Goal: Transaction & Acquisition: Download file/media

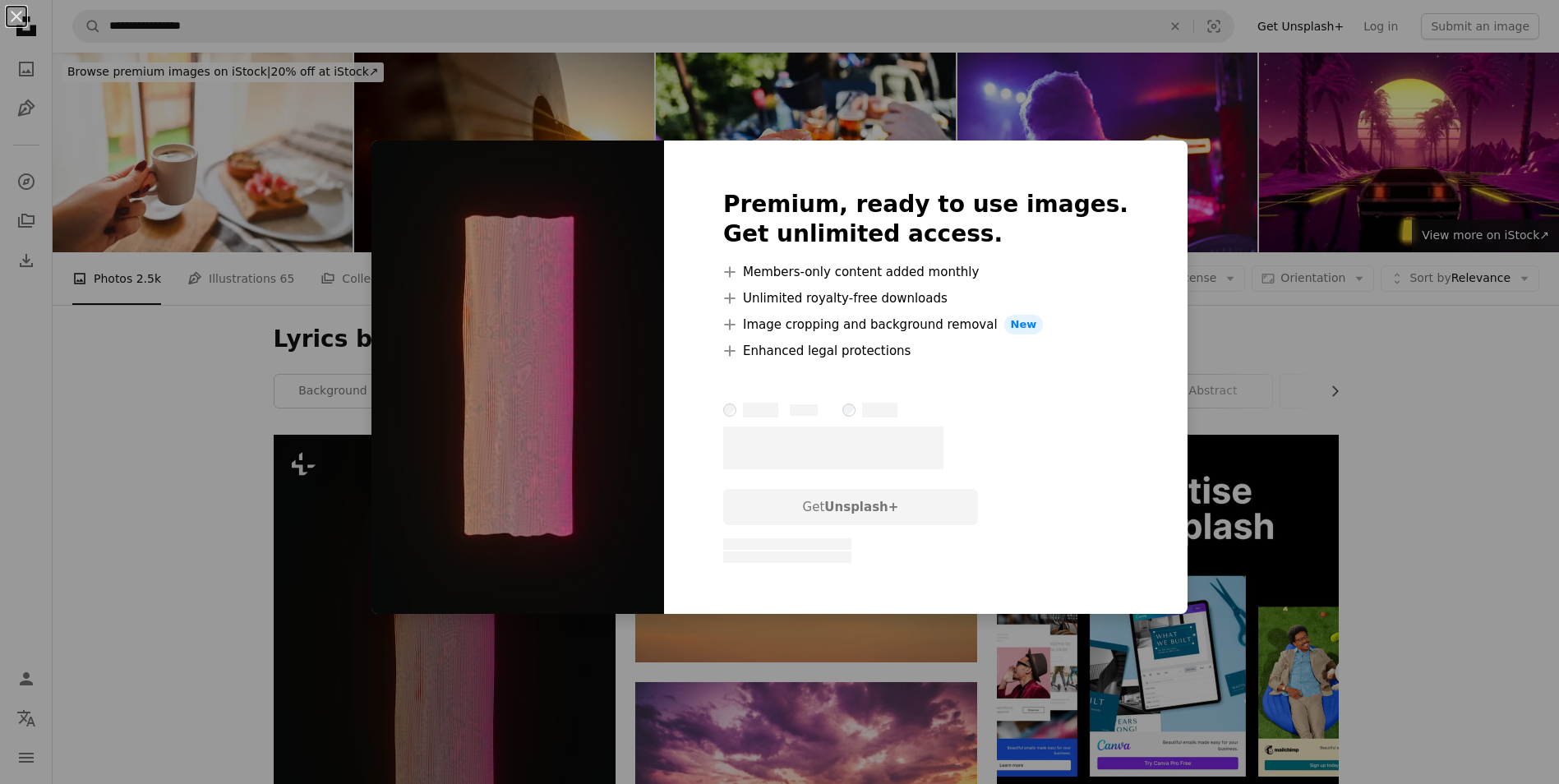
scroll to position [328, 0]
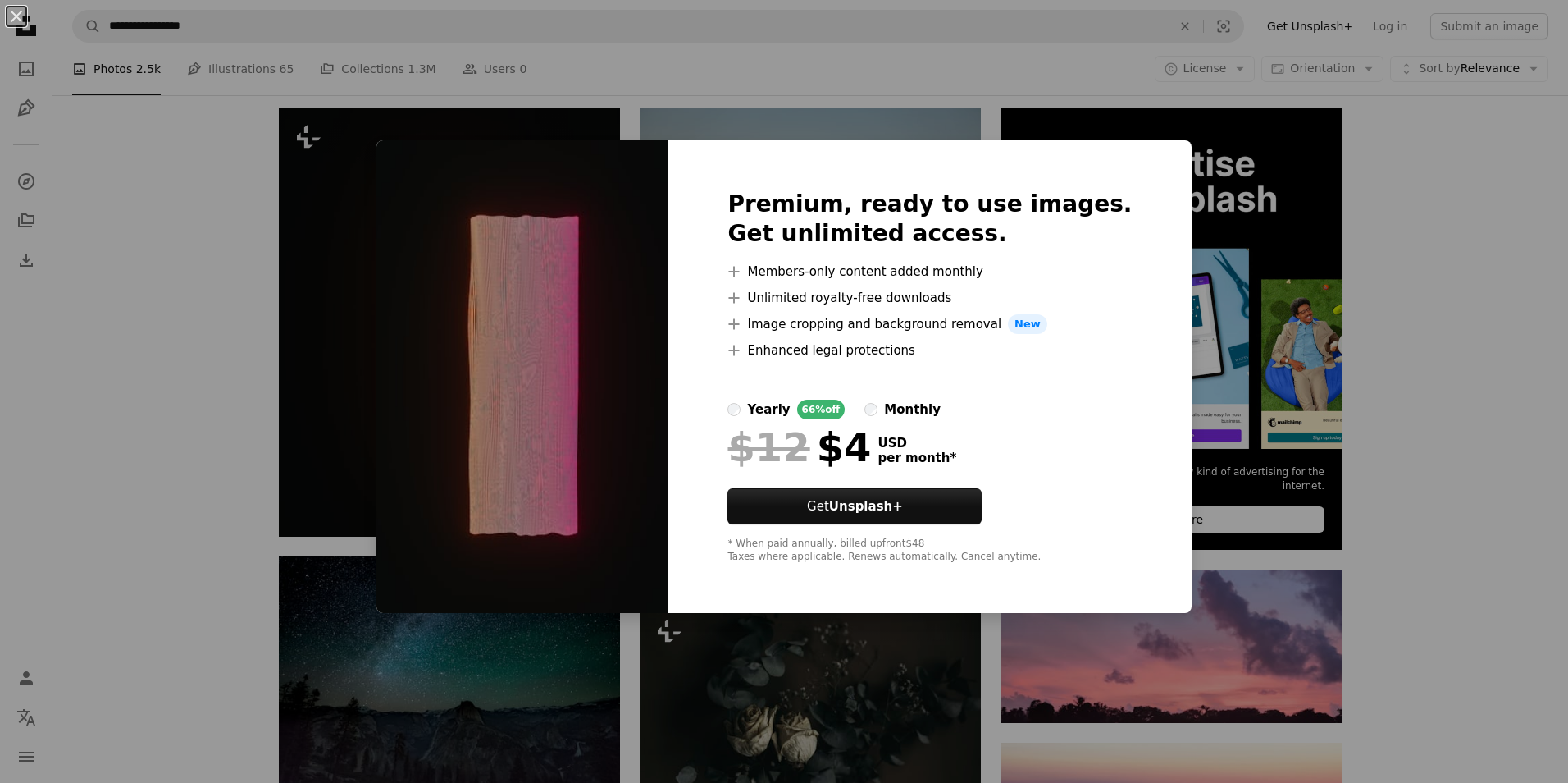
click at [145, 196] on div "An X shape Premium, ready to use images. Get unlimited access. A plus sign Memb…" at bounding box center [784, 391] width 1568 height 783
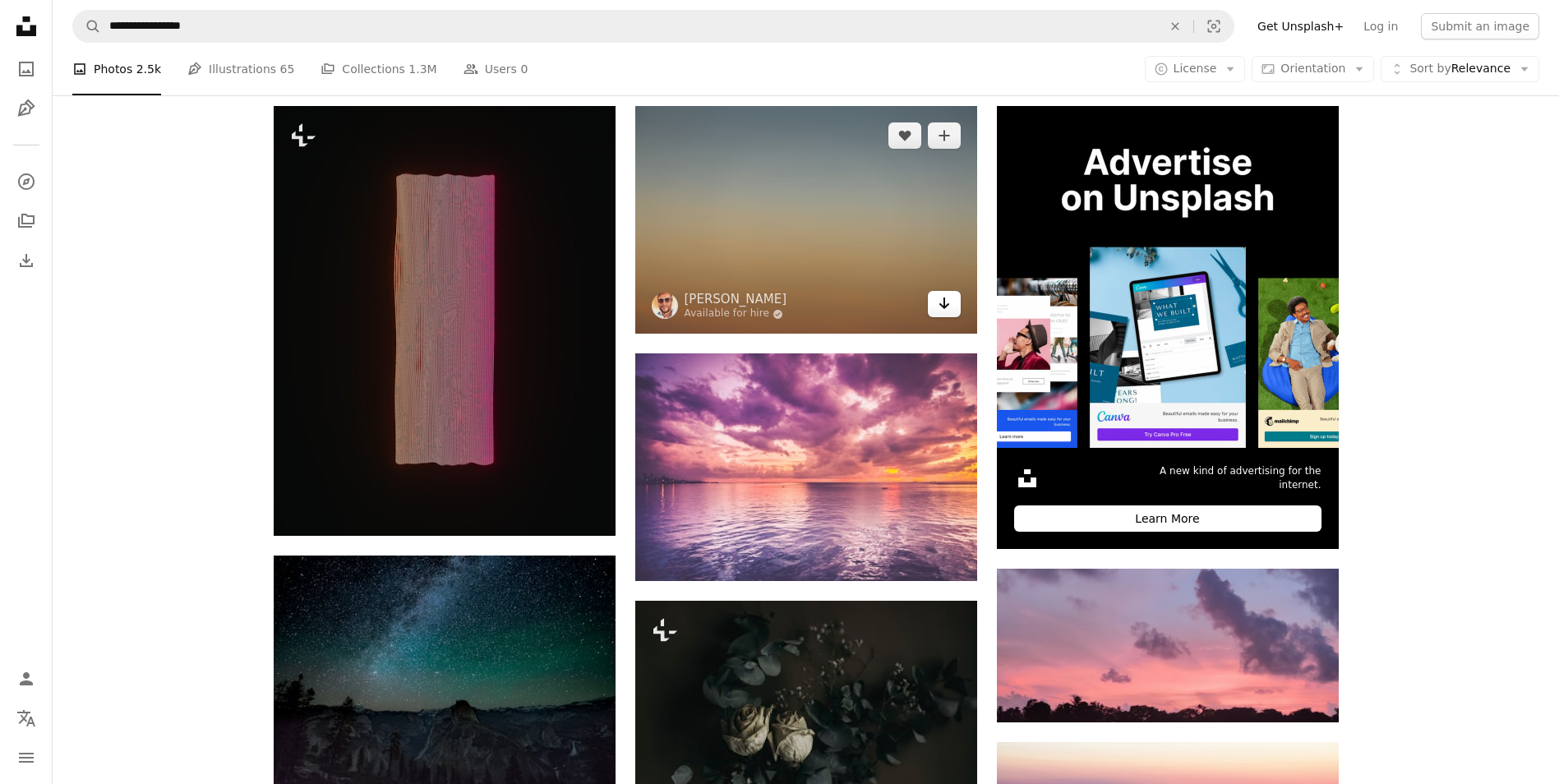
click at [938, 313] on icon "Arrow pointing down" at bounding box center [944, 303] width 13 height 19
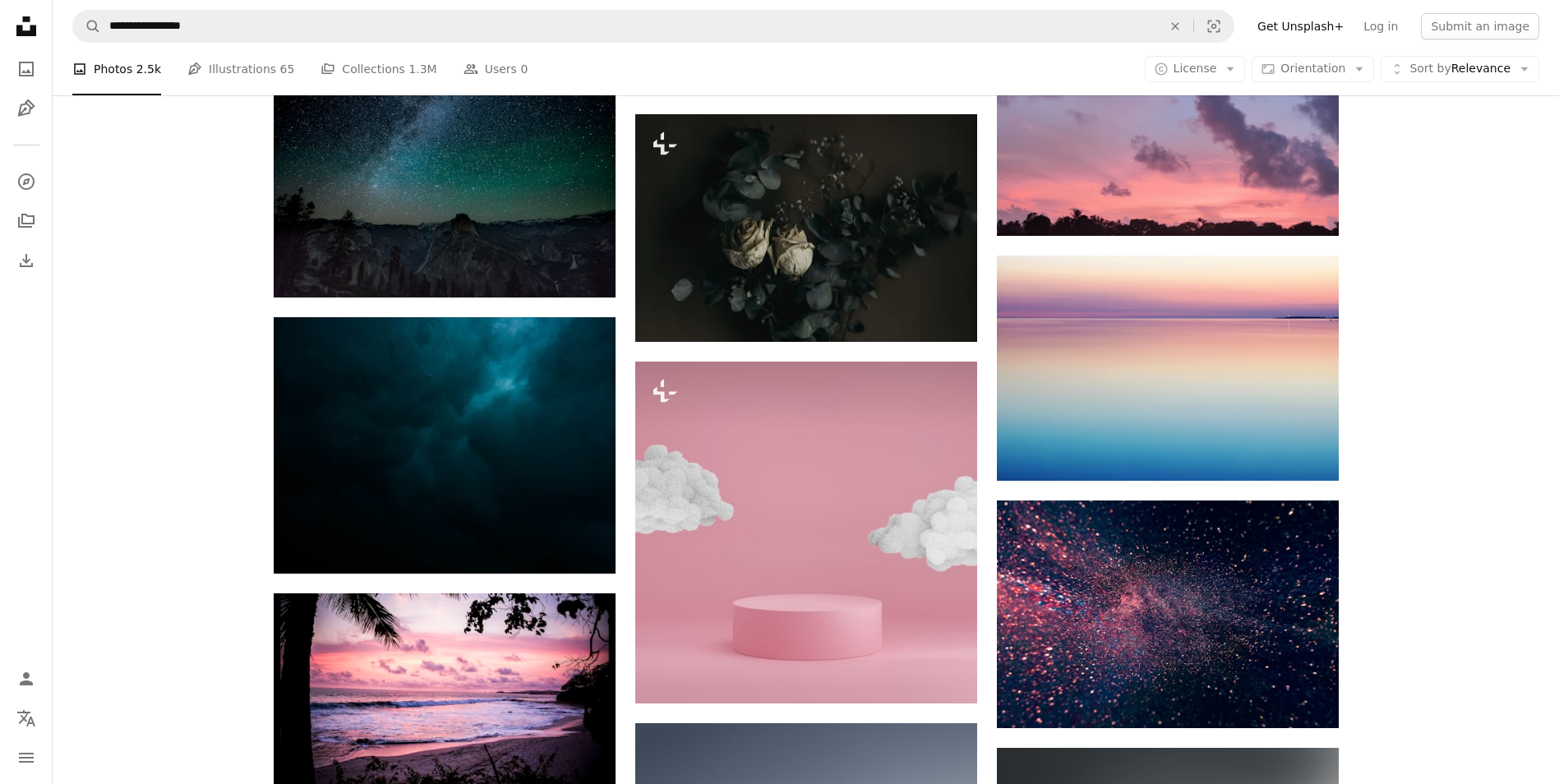
scroll to position [739, 0]
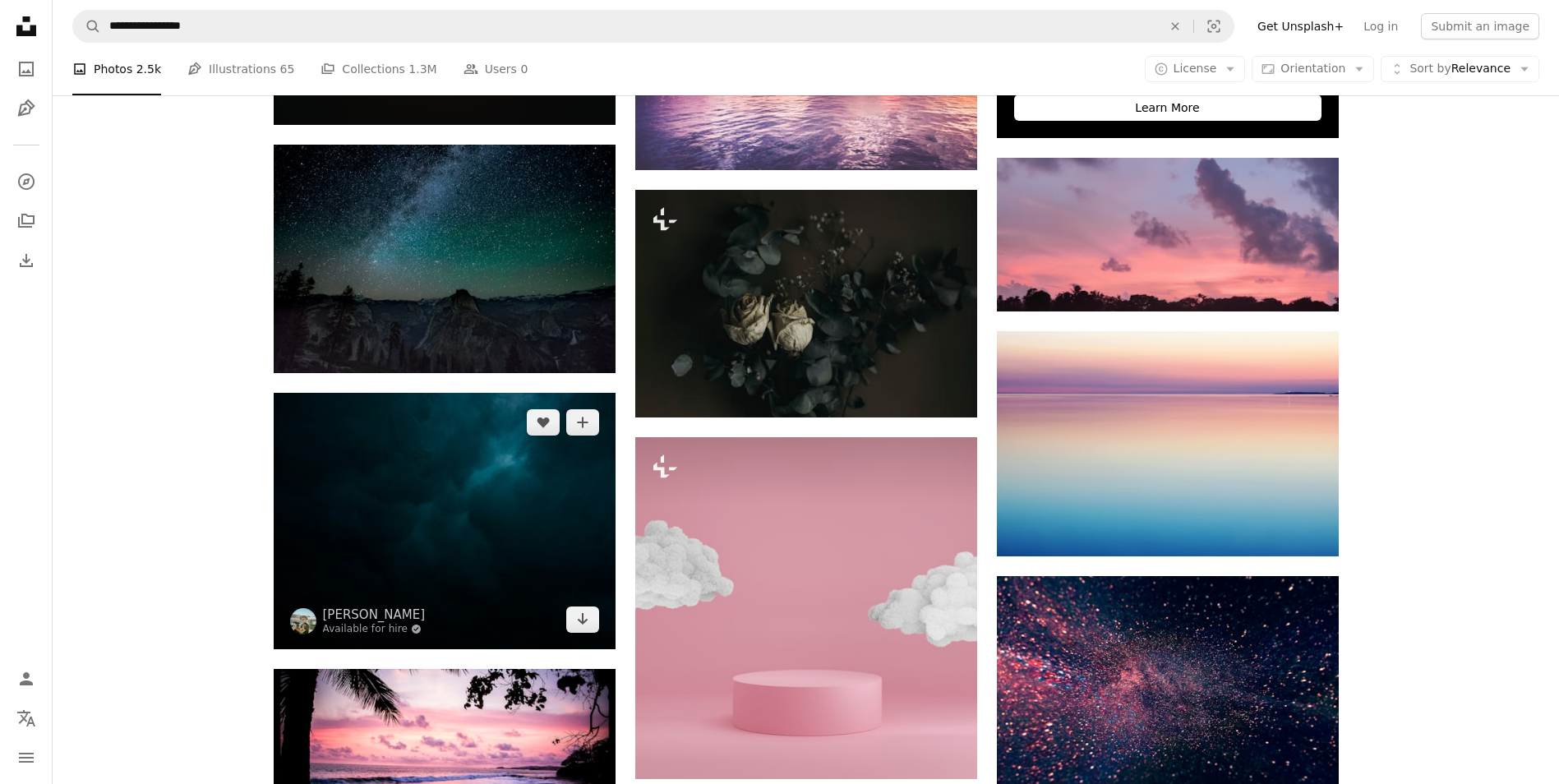
click at [503, 432] on img at bounding box center [444, 521] width 342 height 256
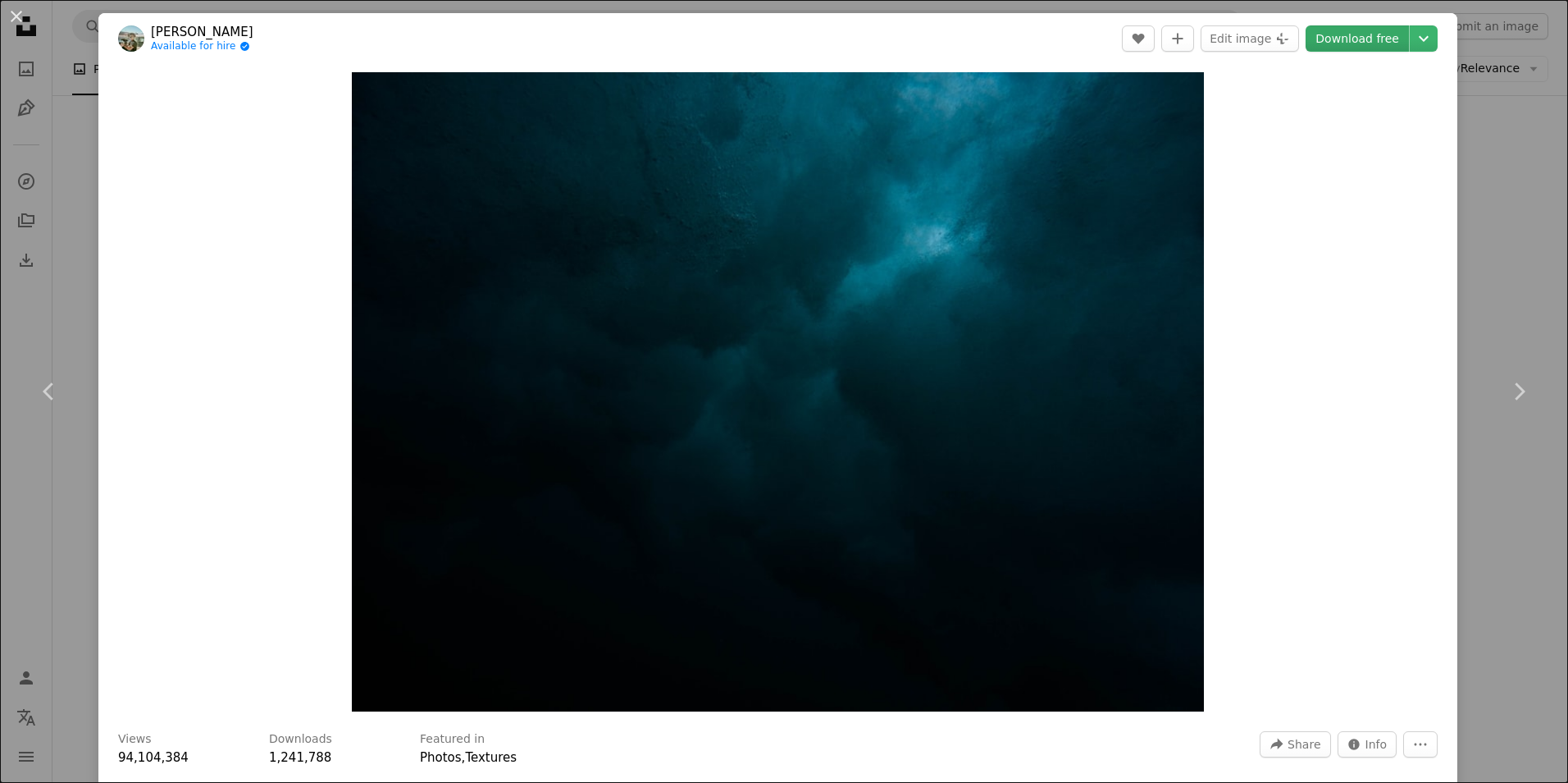
click at [1360, 33] on link "Download free" at bounding box center [1358, 39] width 103 height 26
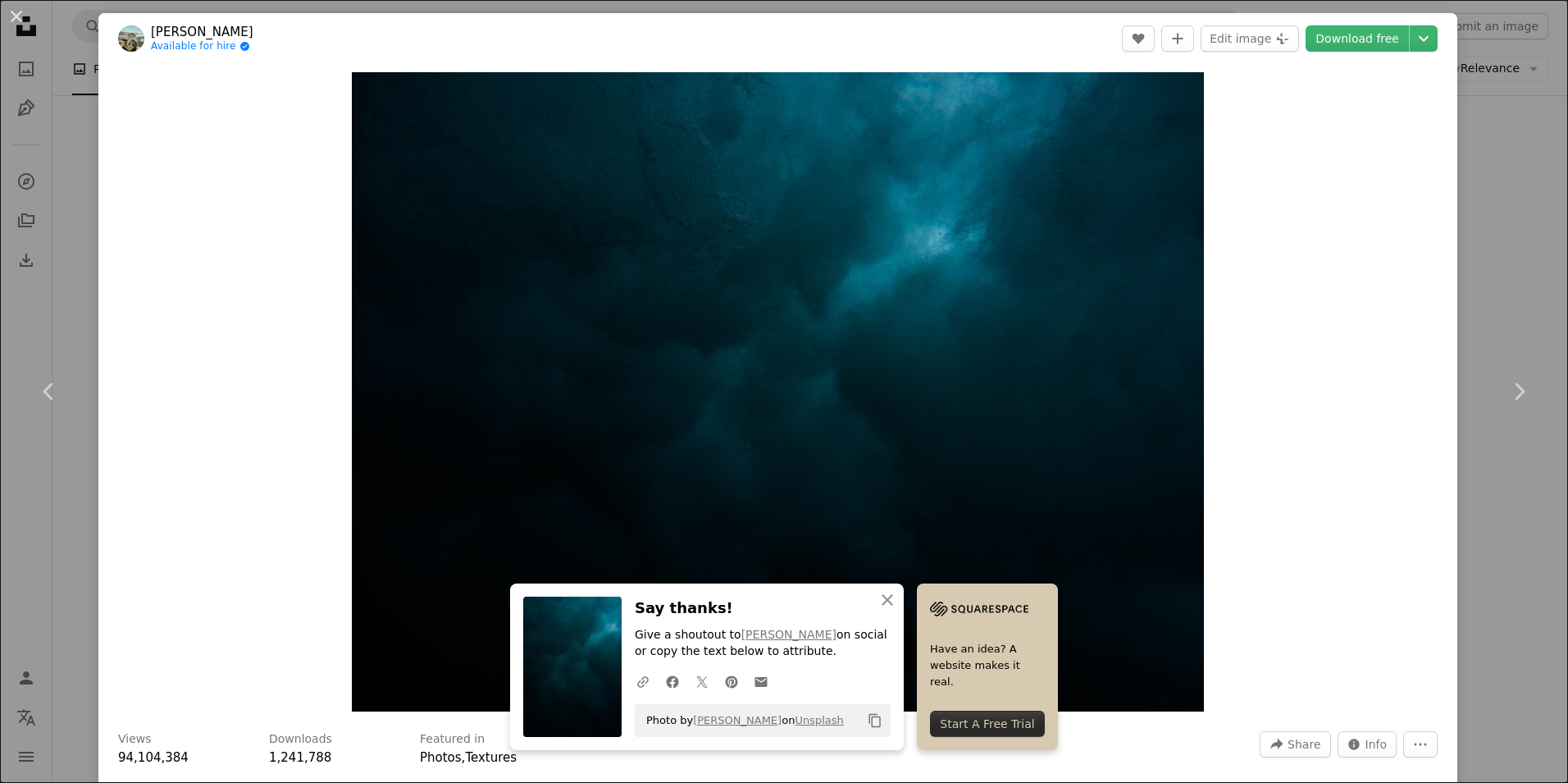
click at [1436, 305] on div "Zoom in" at bounding box center [777, 392] width 1359 height 656
click at [1489, 284] on div "An X shape Chevron left Chevron right [PERSON_NAME] Available for hire A checkm…" at bounding box center [784, 391] width 1568 height 783
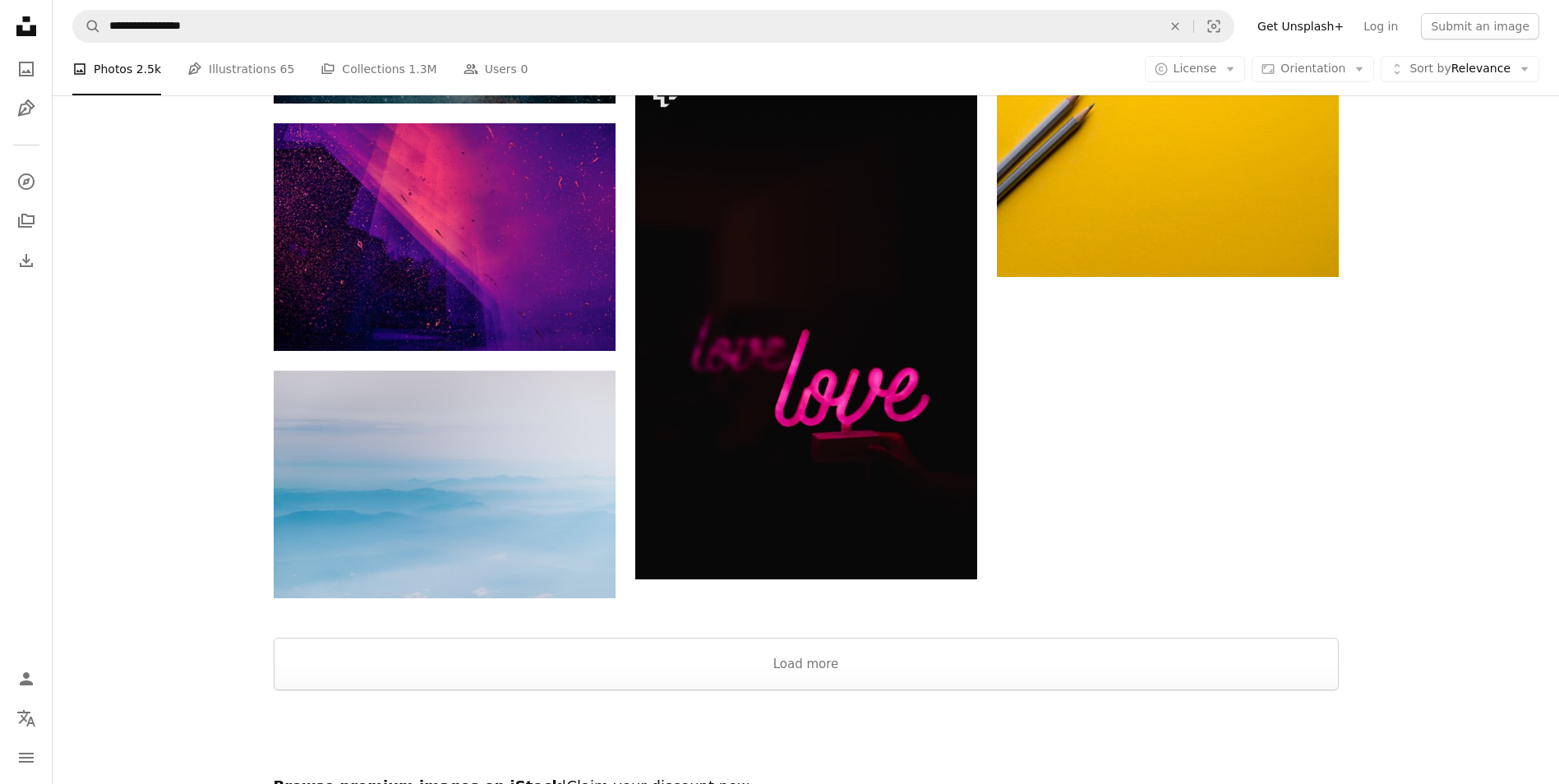
scroll to position [1972, 0]
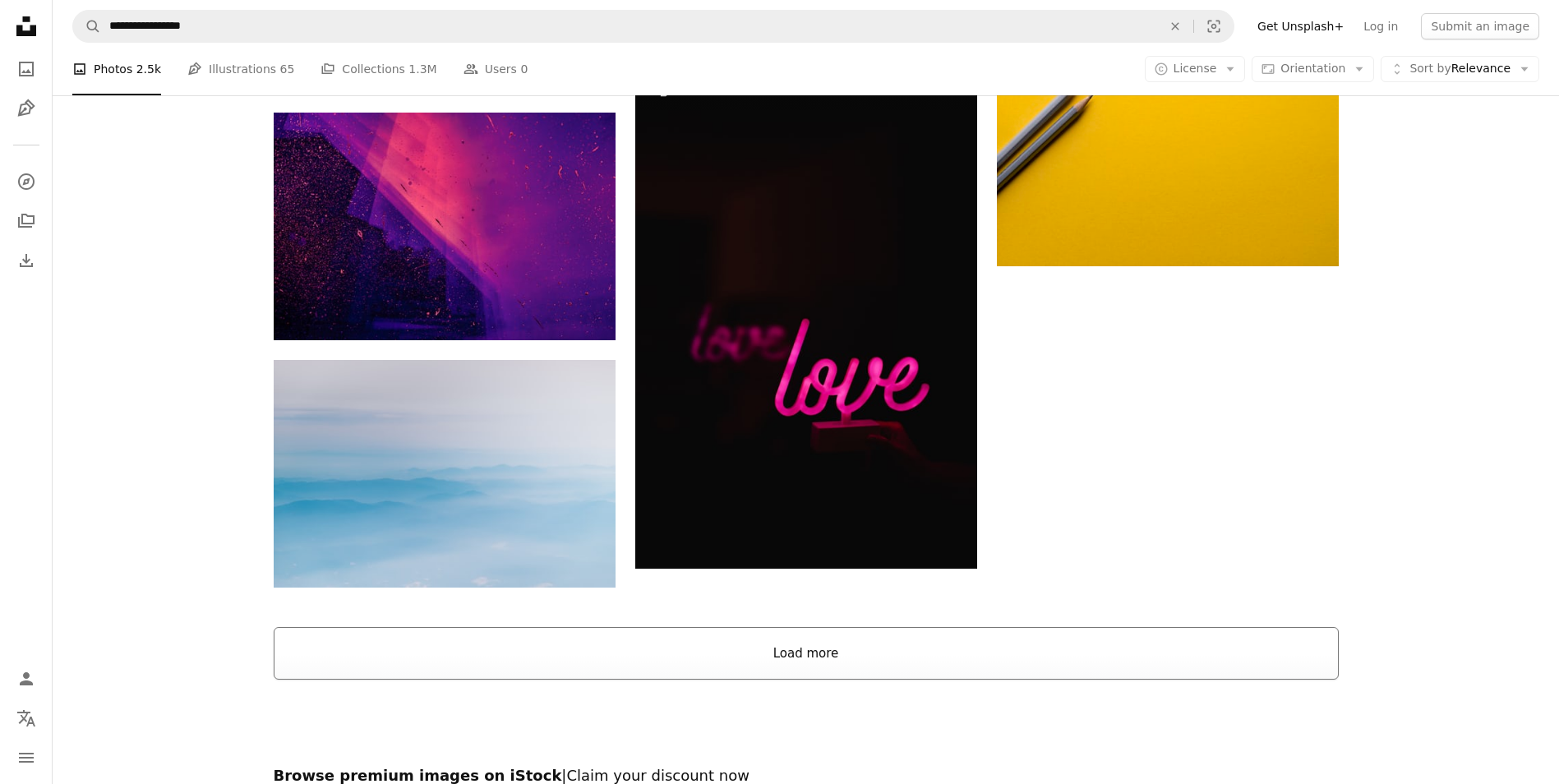
click at [769, 652] on button "Load more" at bounding box center [806, 653] width 1065 height 53
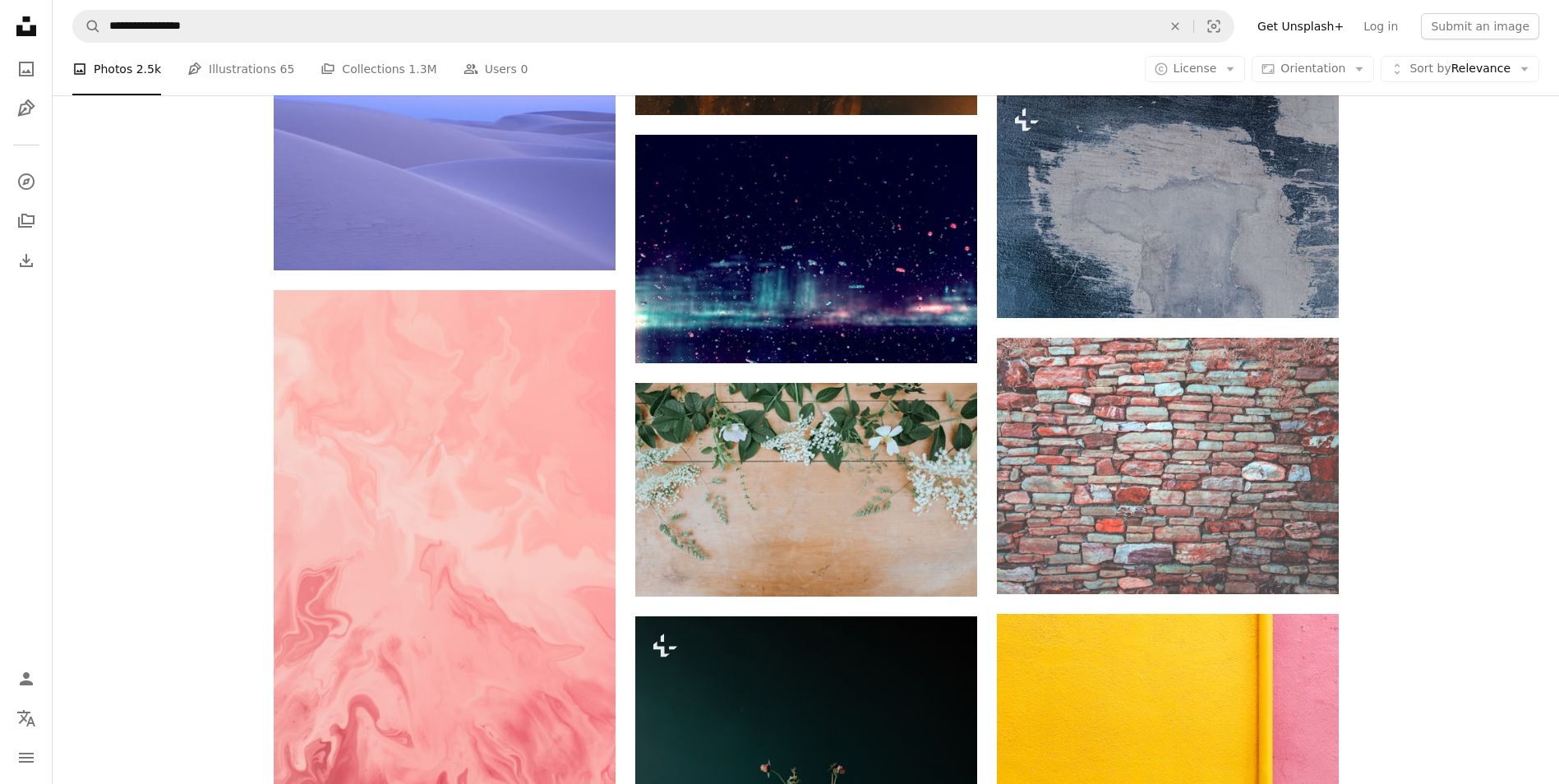
scroll to position [5175, 0]
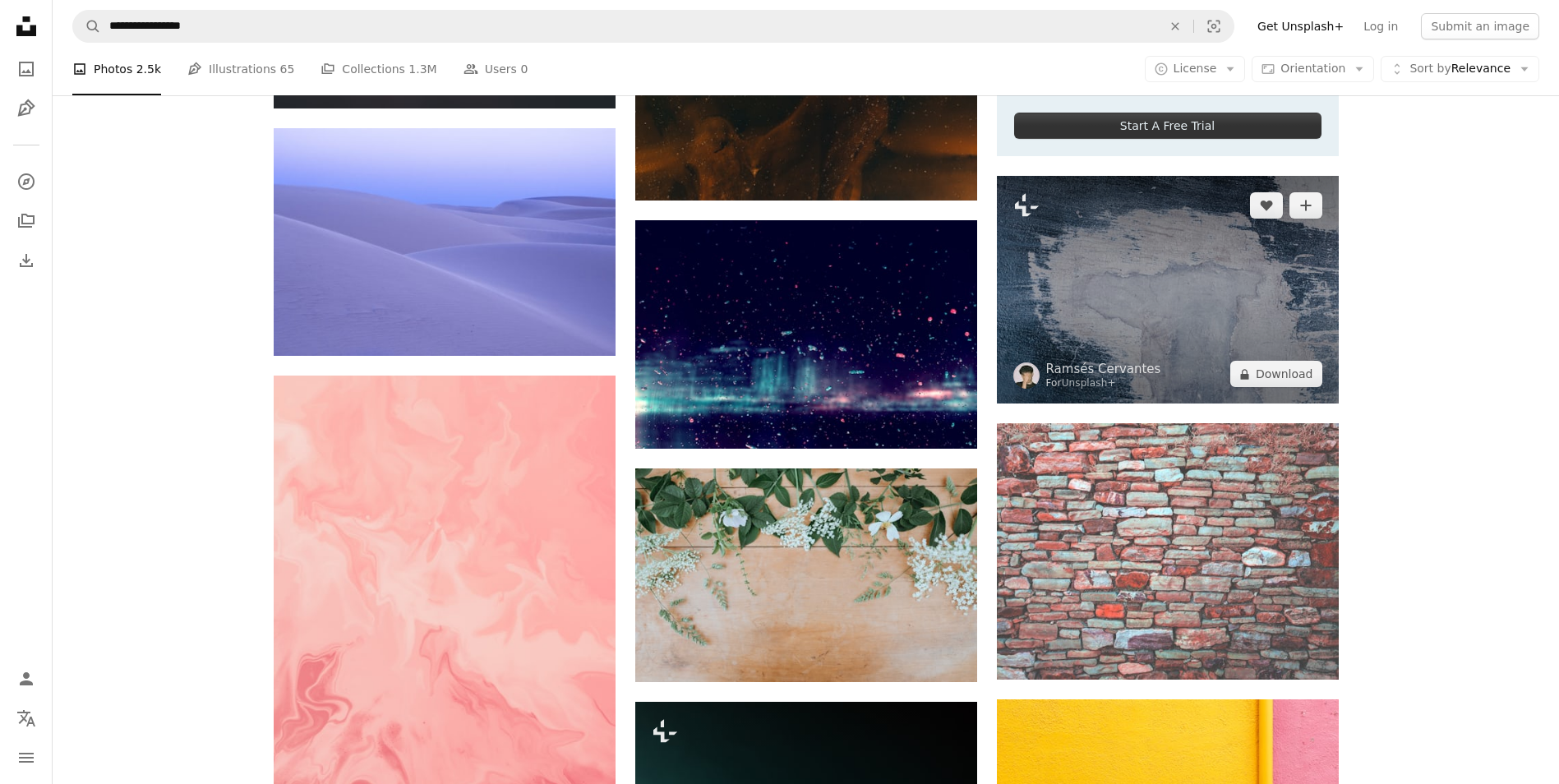
click at [1082, 277] on img at bounding box center [1167, 289] width 342 height 227
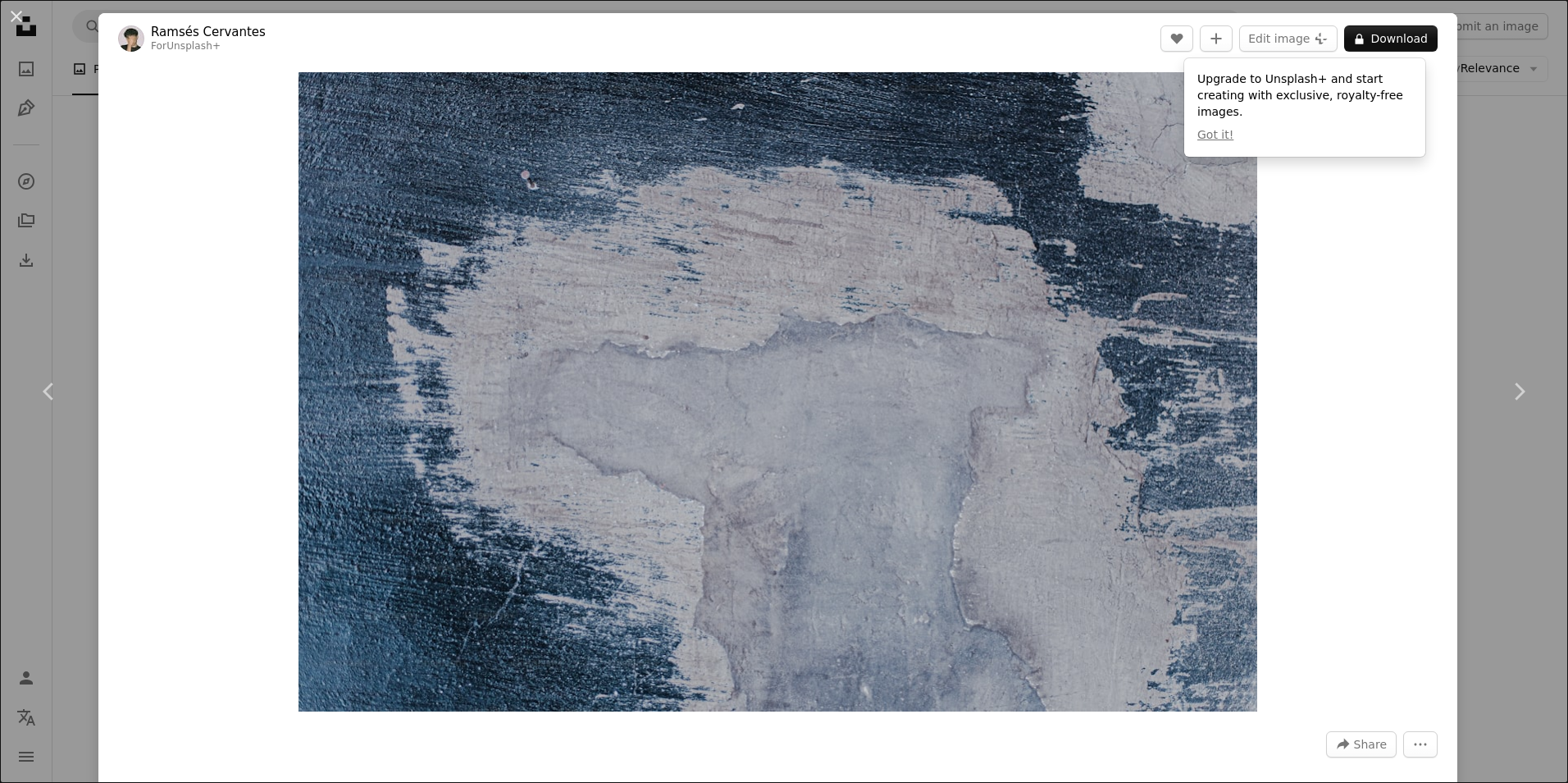
click at [1536, 70] on div "An X shape Chevron left Chevron right [PERSON_NAME] For Unsplash+ A heart A plu…" at bounding box center [784, 391] width 1568 height 783
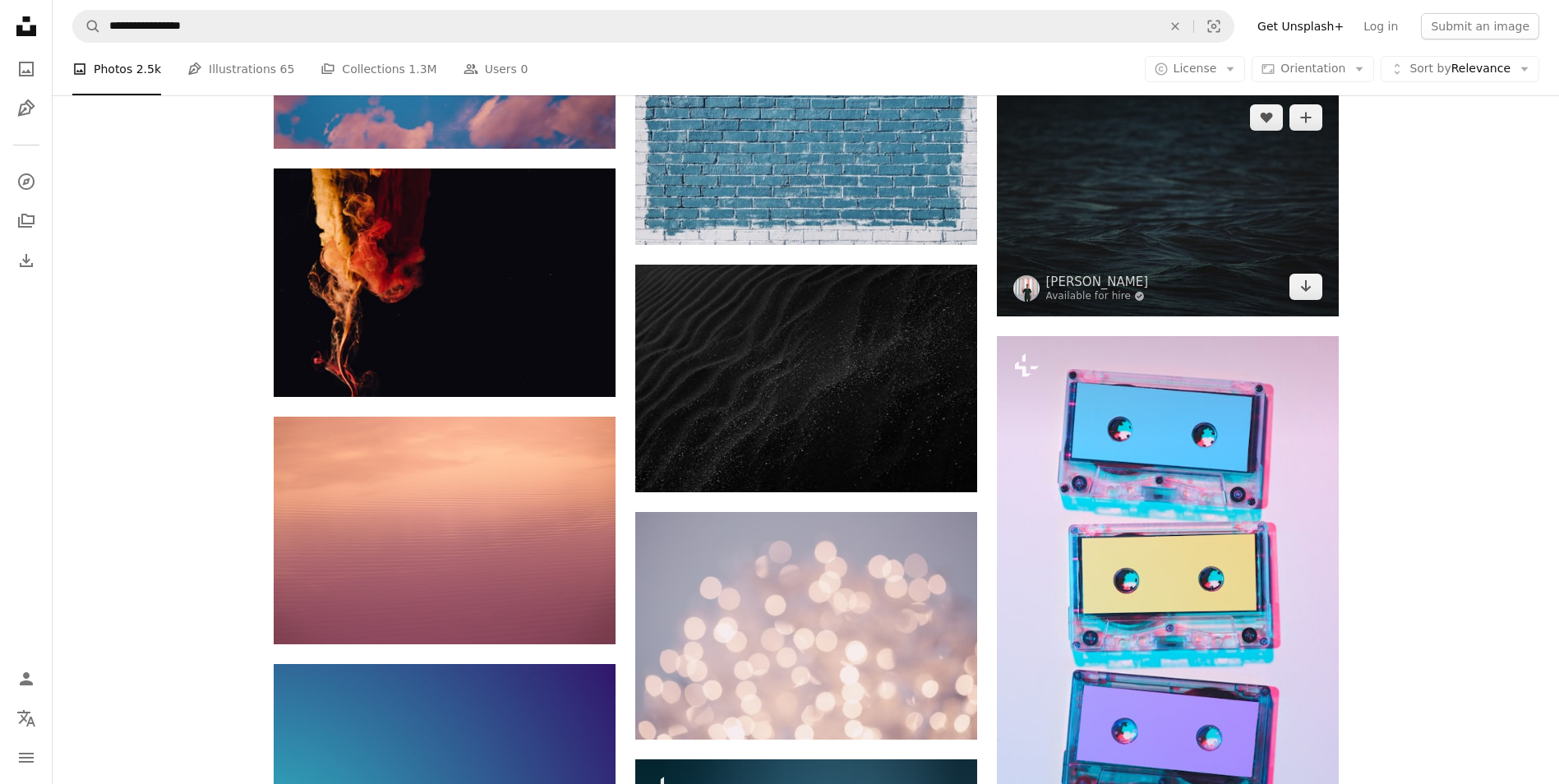
scroll to position [9448, 0]
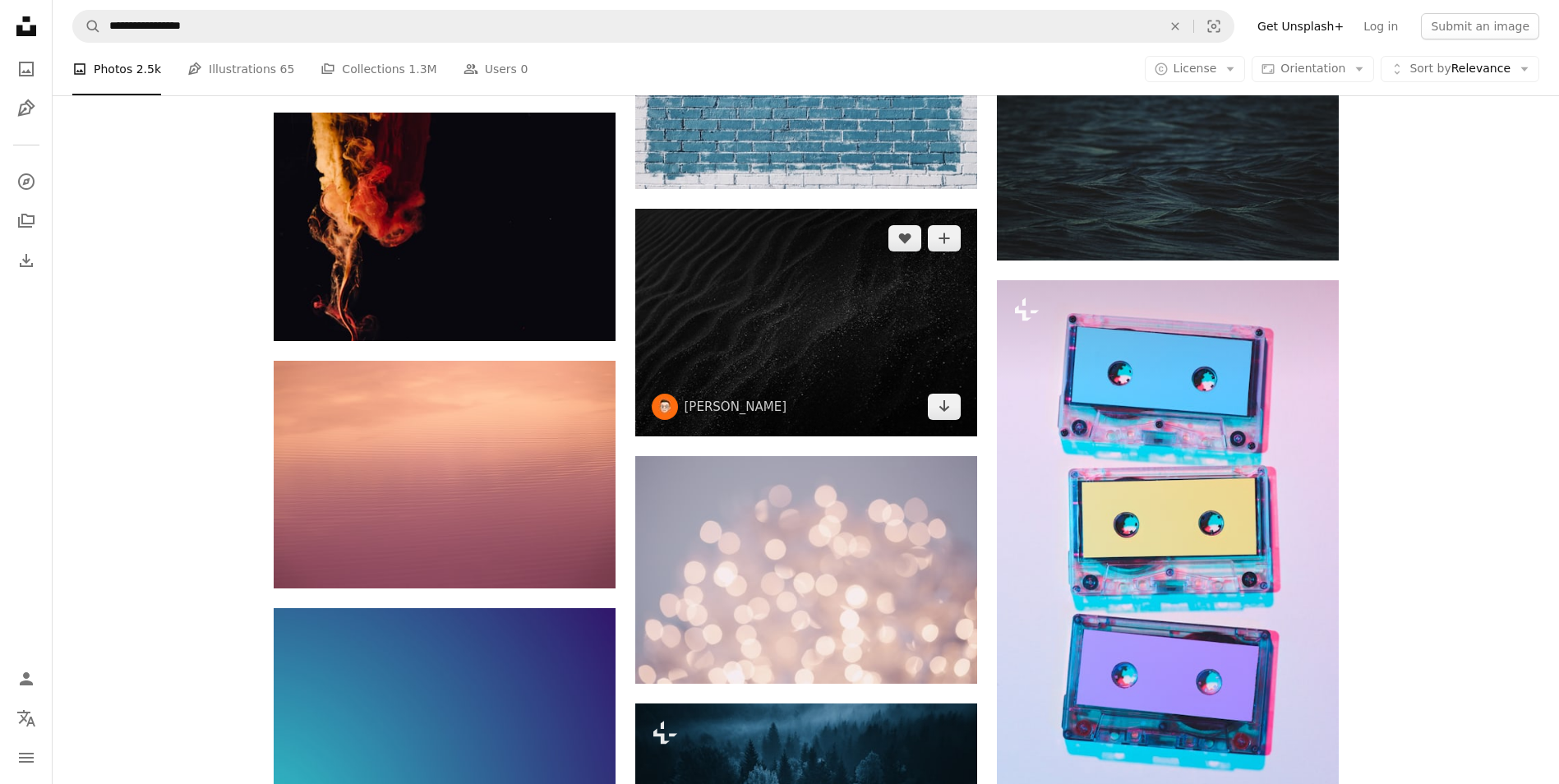
click at [858, 351] on img at bounding box center [805, 322] width 342 height 227
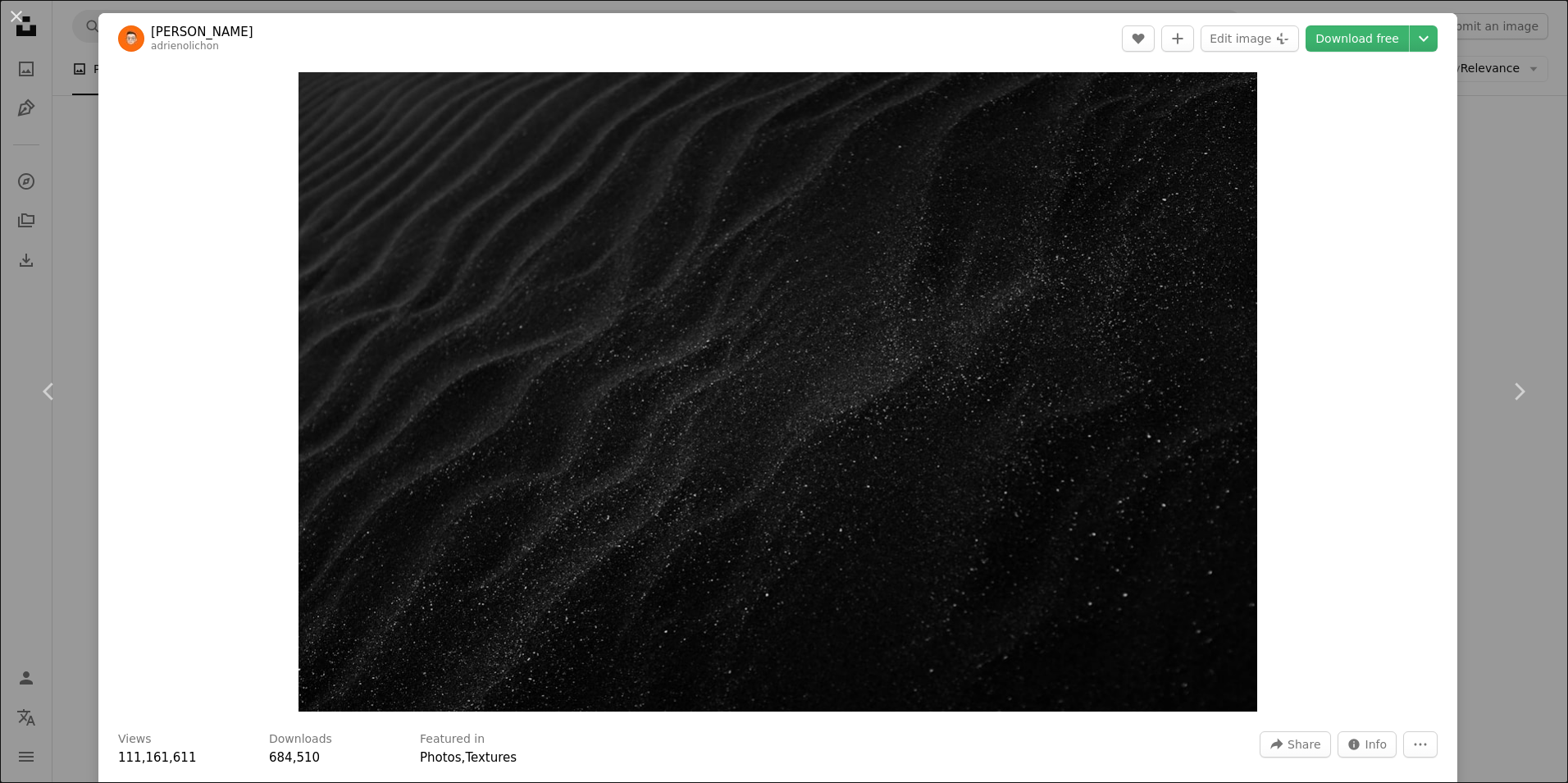
click at [1488, 128] on div "An X shape Chevron left Chevron right [PERSON_NAME] adrienolichon A heart A plu…" at bounding box center [784, 391] width 1568 height 783
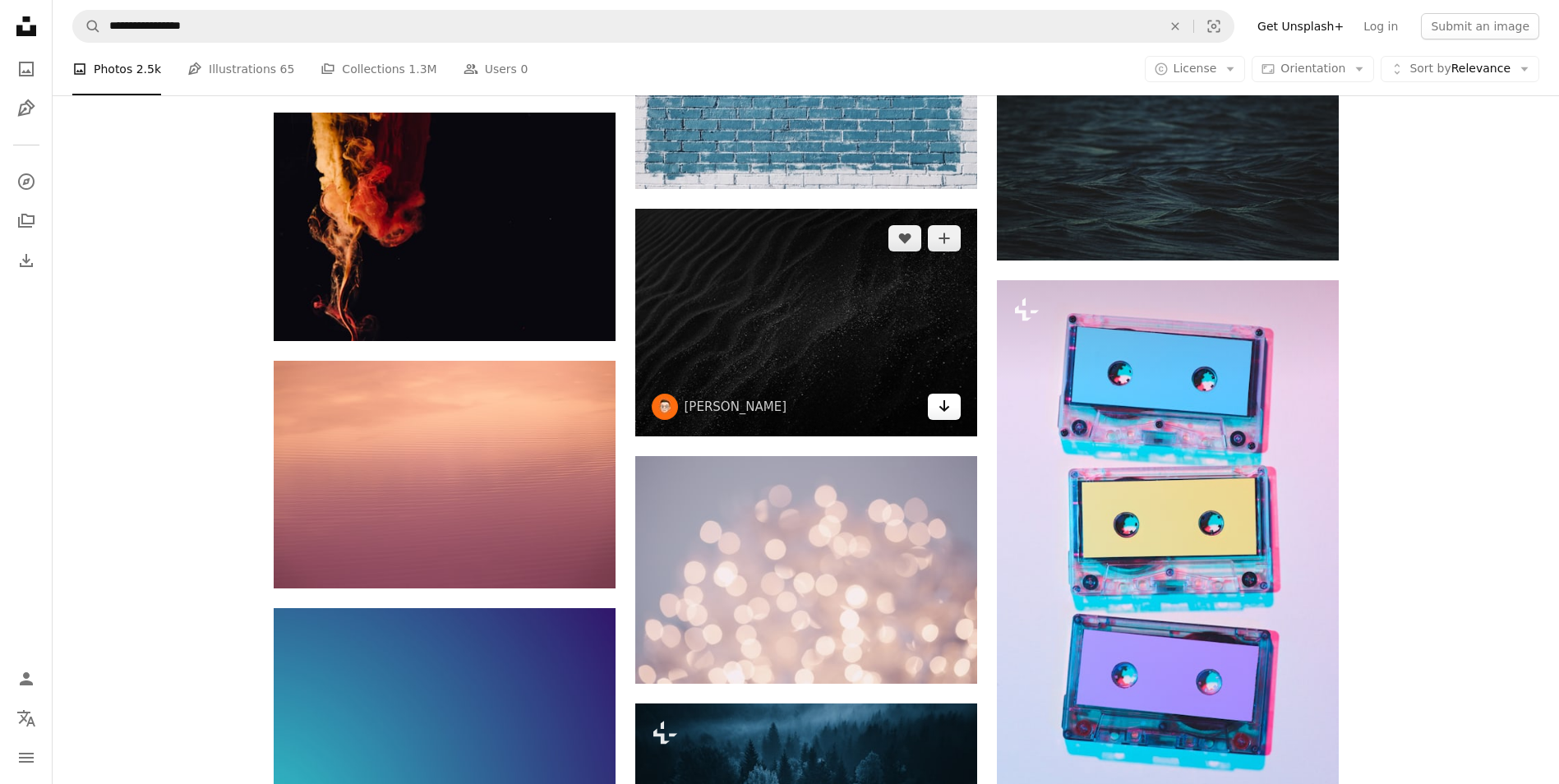
click at [935, 404] on link "Arrow pointing down" at bounding box center [943, 406] width 32 height 26
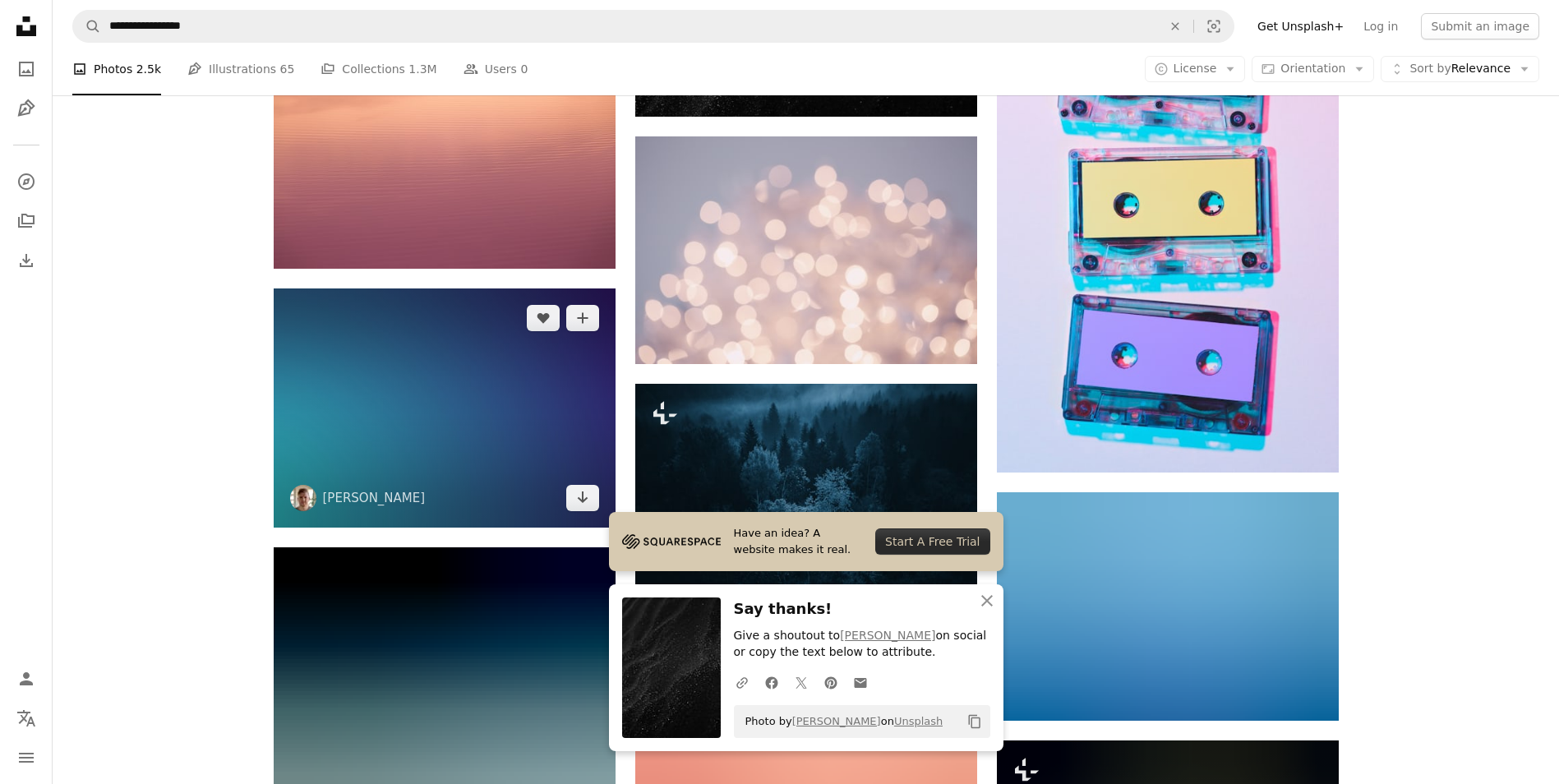
scroll to position [9858, 0]
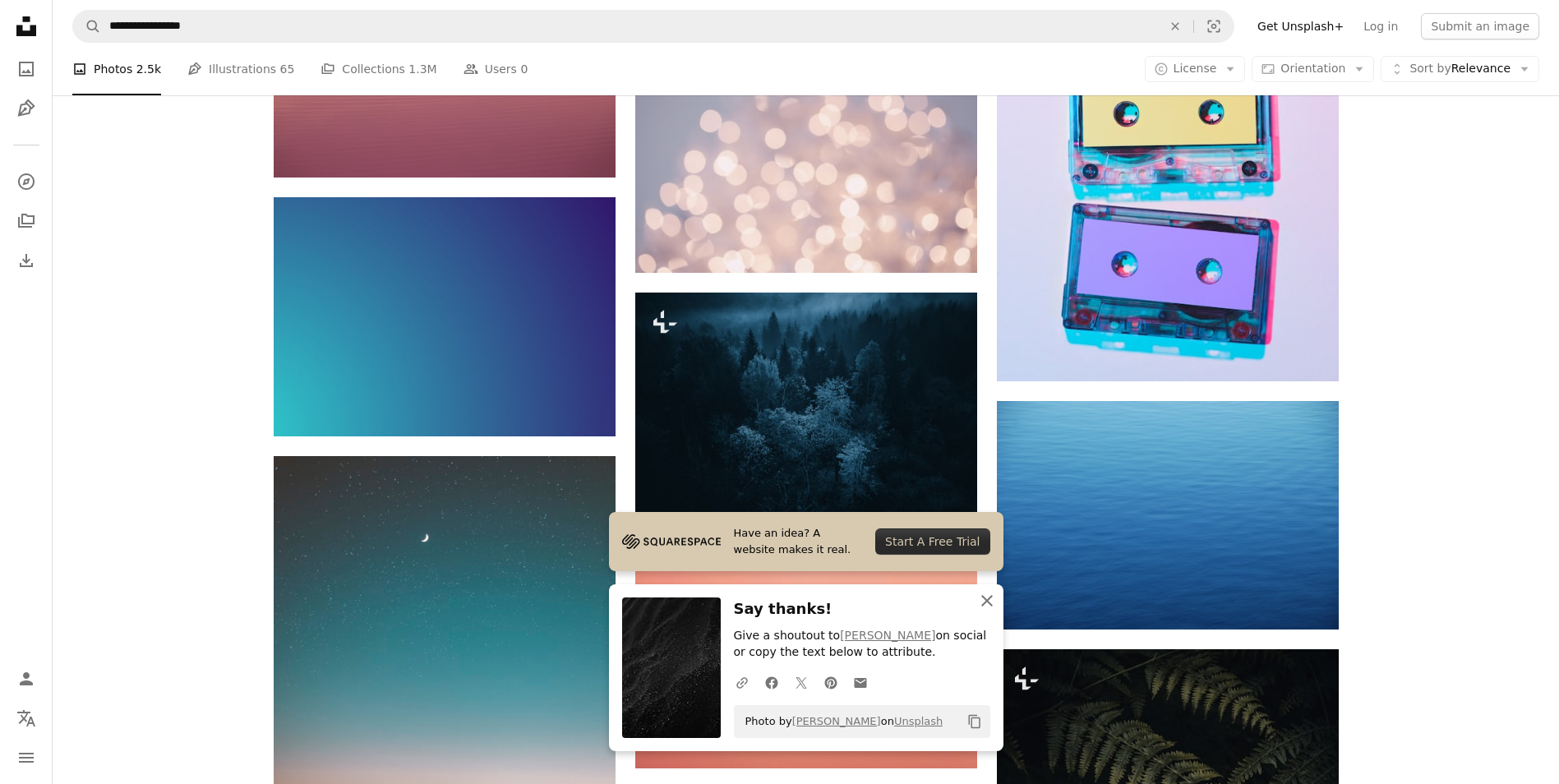
click at [985, 601] on icon "An X shape" at bounding box center [987, 601] width 19 height 19
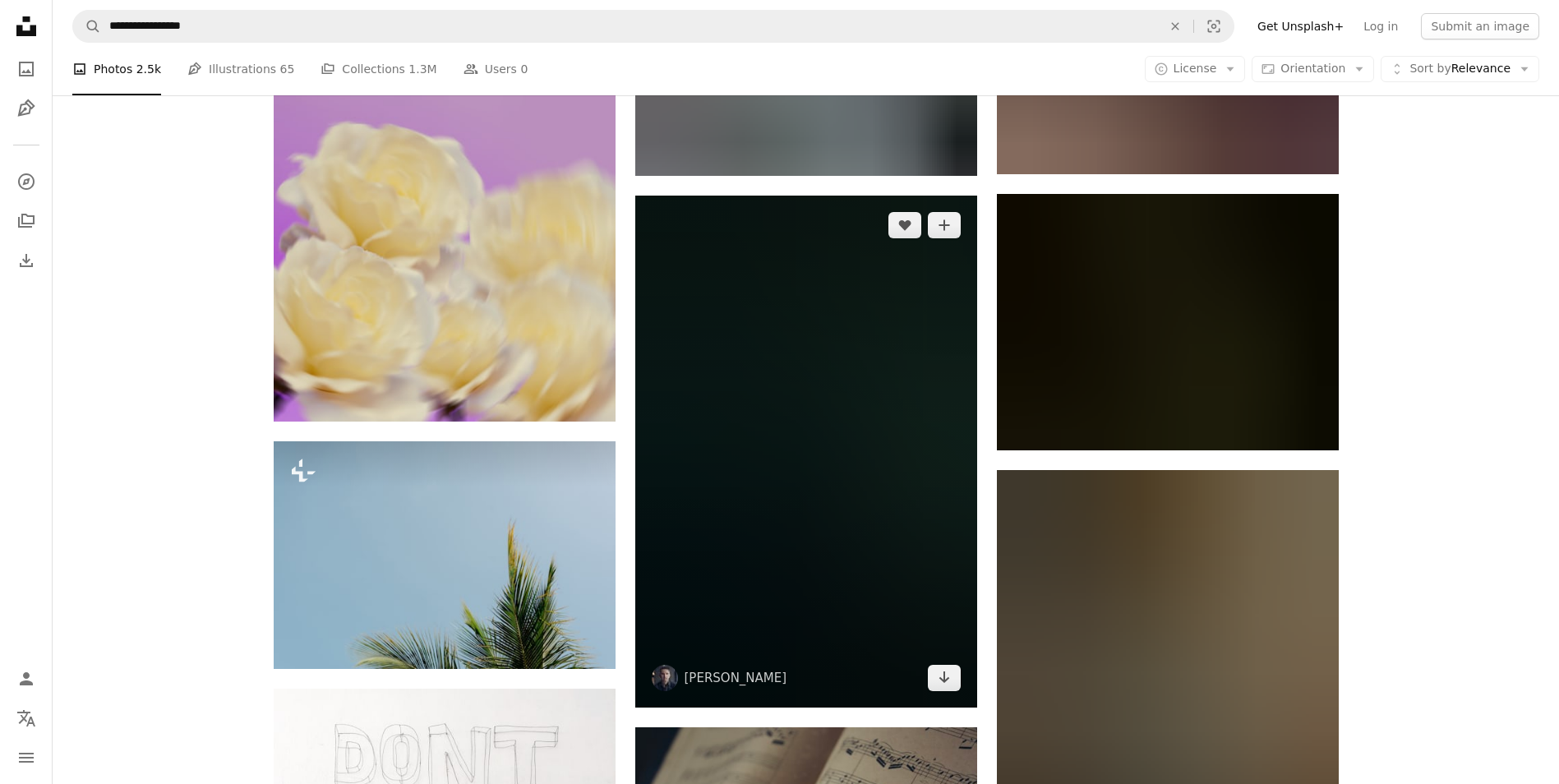
scroll to position [34832, 0]
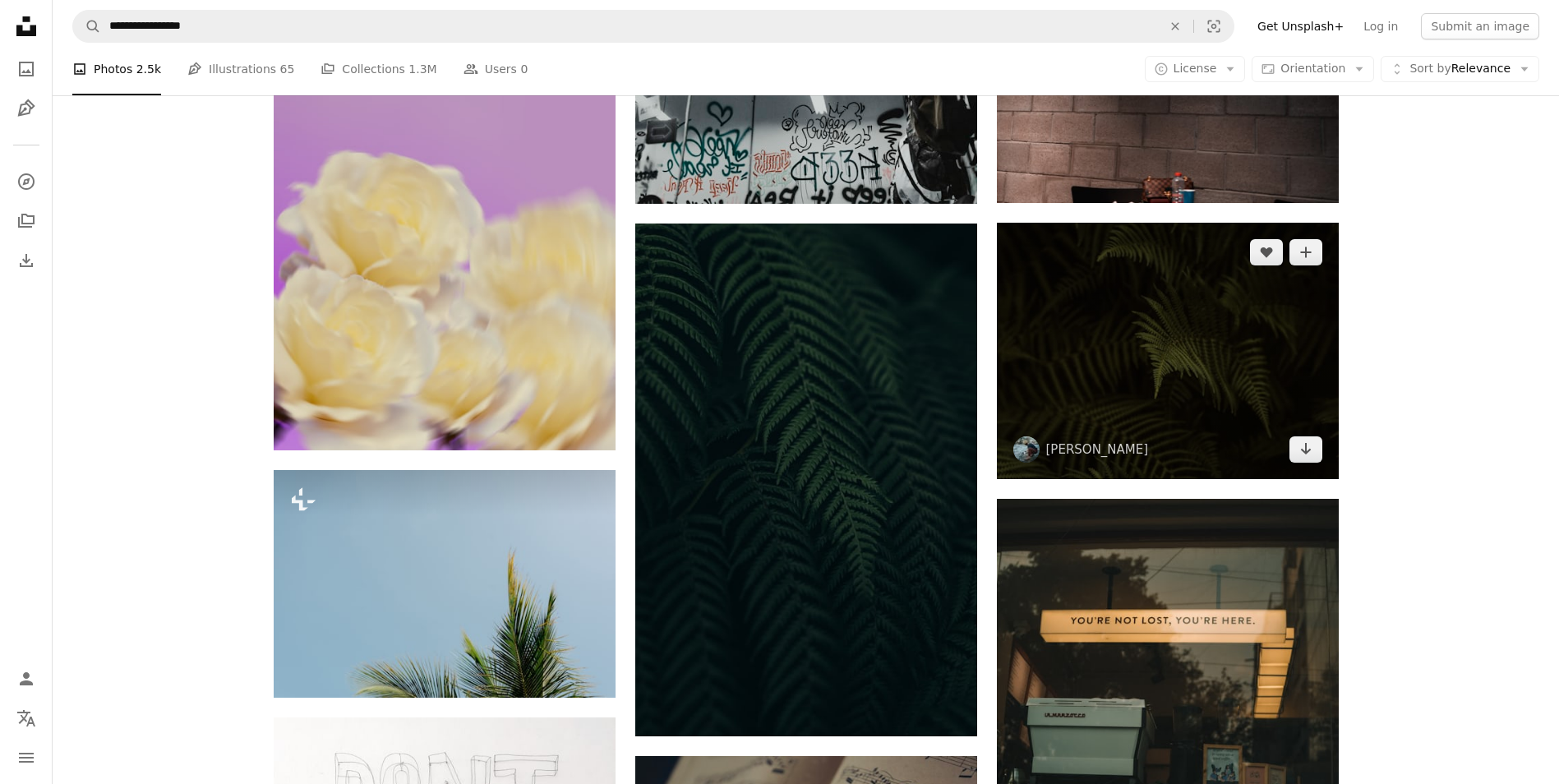
click at [1195, 316] on img at bounding box center [1167, 351] width 342 height 256
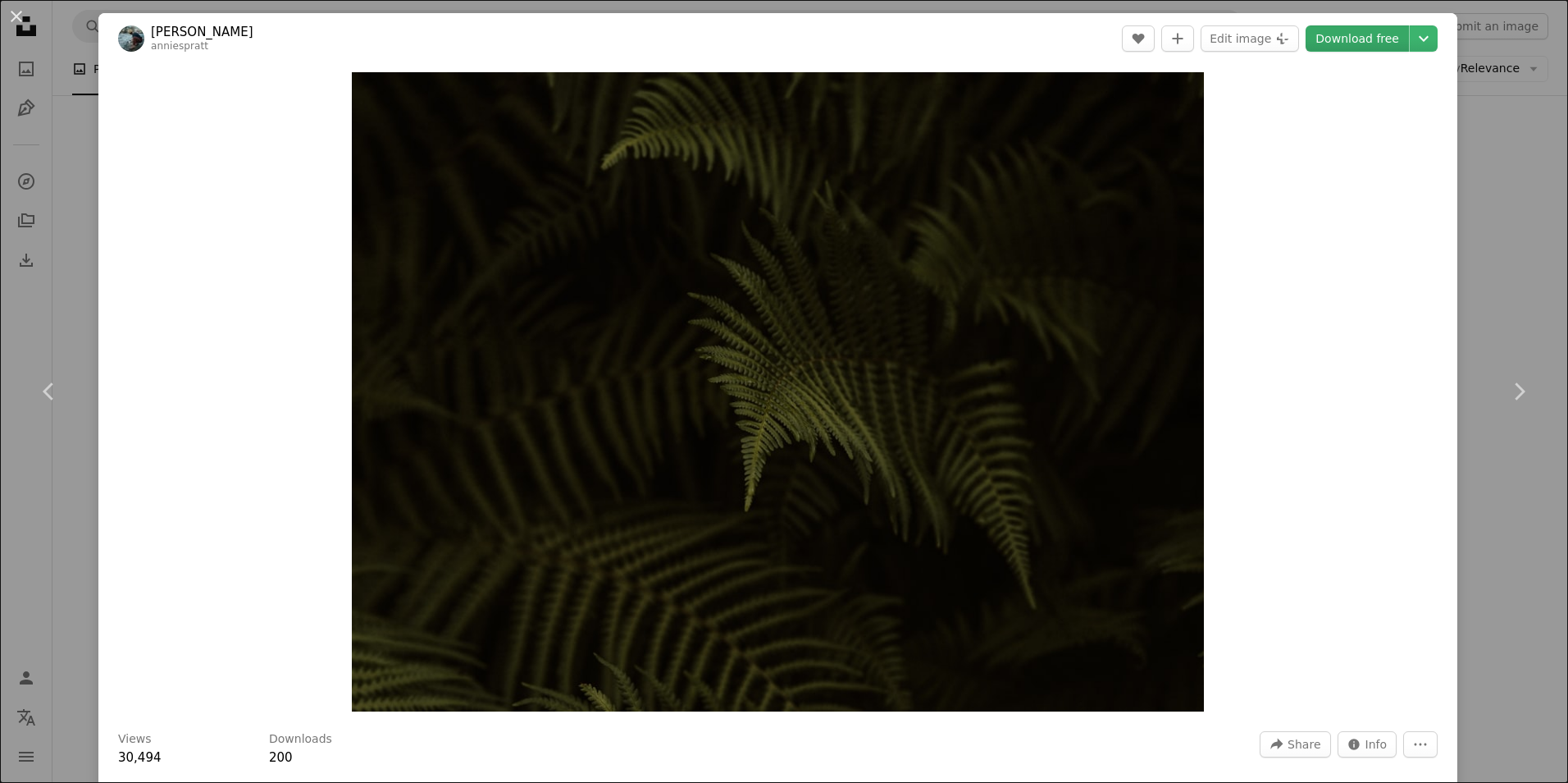
click at [1312, 33] on link "Download free" at bounding box center [1358, 39] width 103 height 26
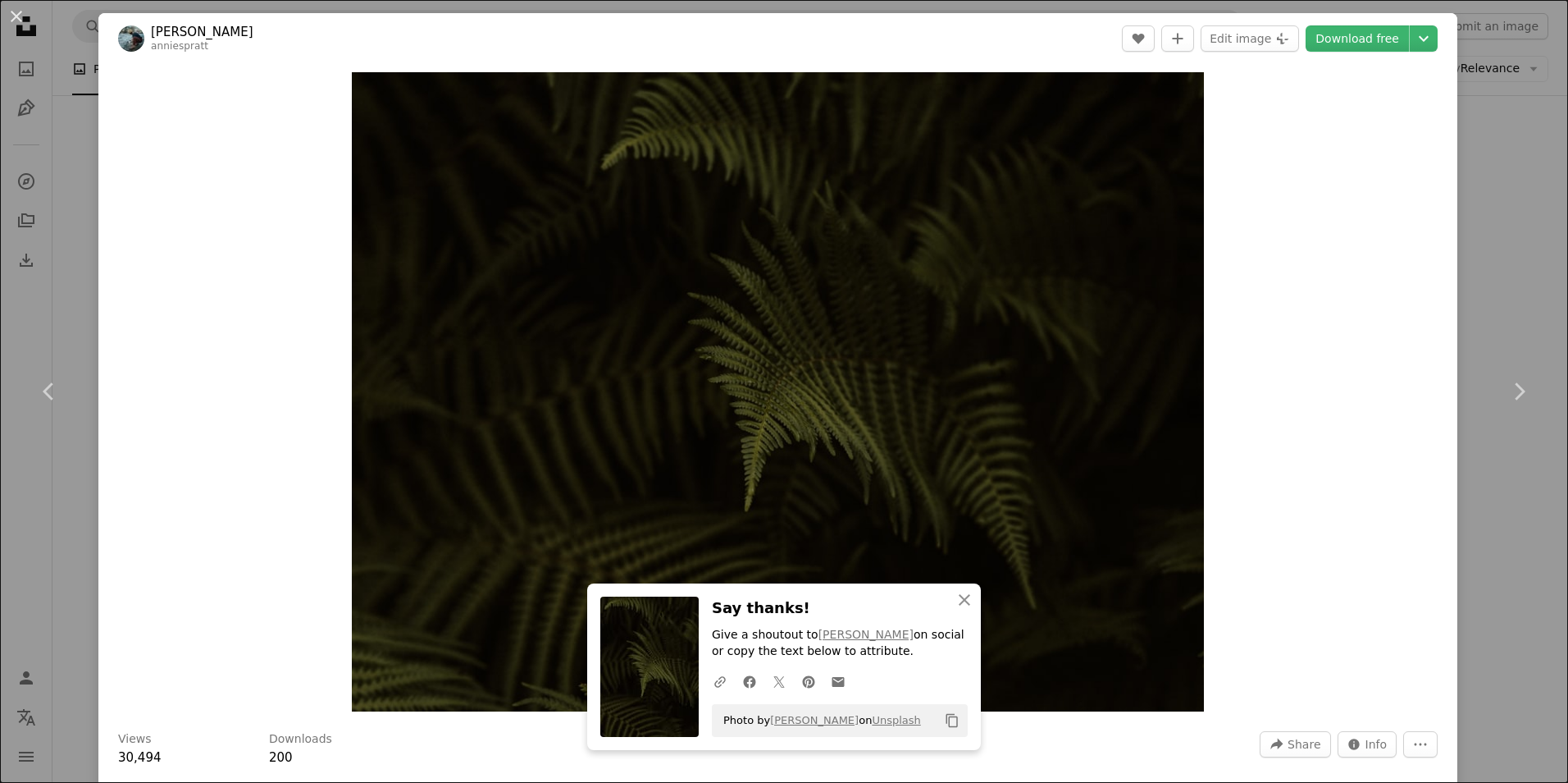
click at [1531, 236] on div "An X shape Chevron left Chevron right [PERSON_NAME] anniespratt A heart A plus …" at bounding box center [784, 391] width 1568 height 783
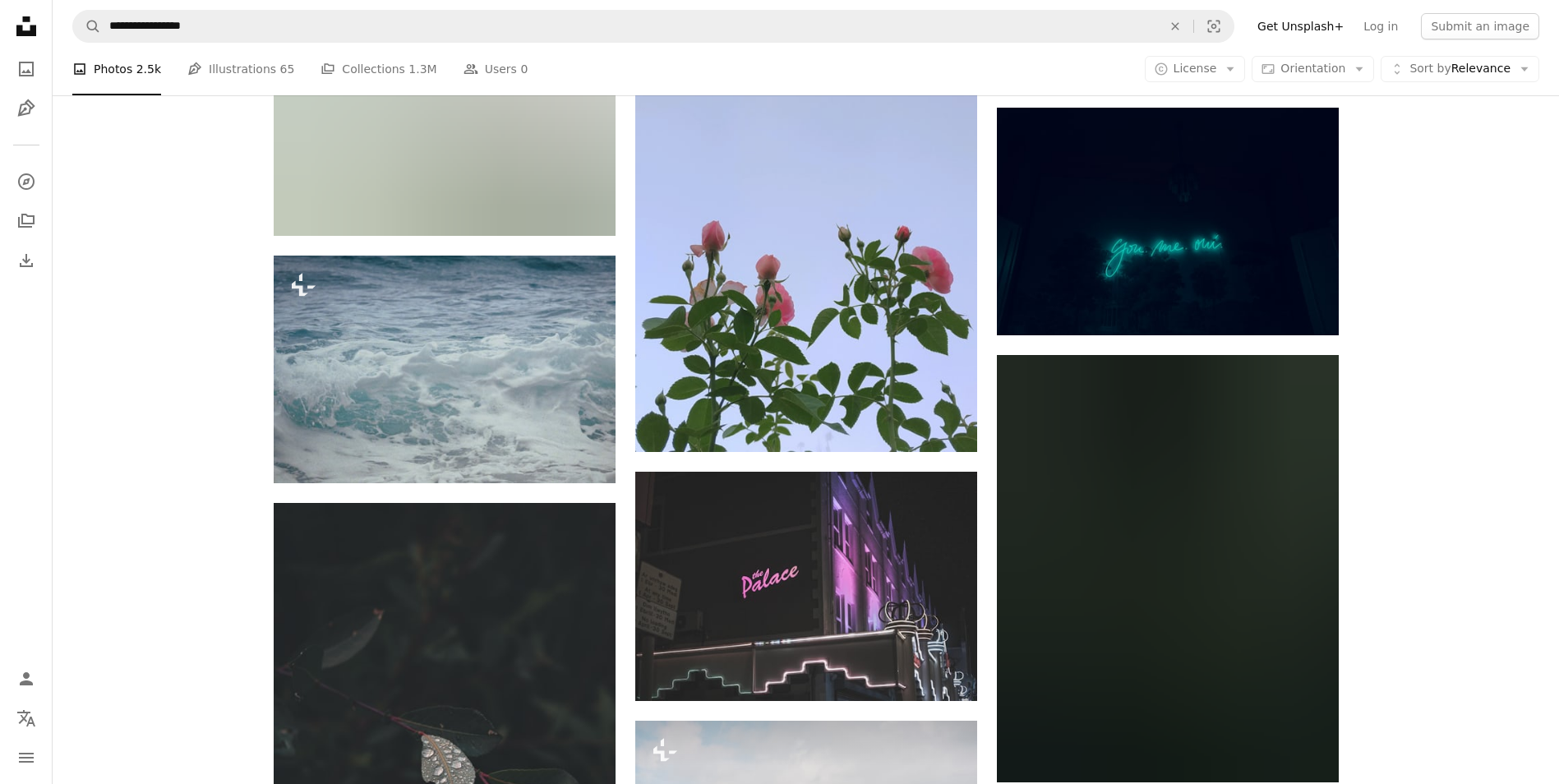
scroll to position [36557, 0]
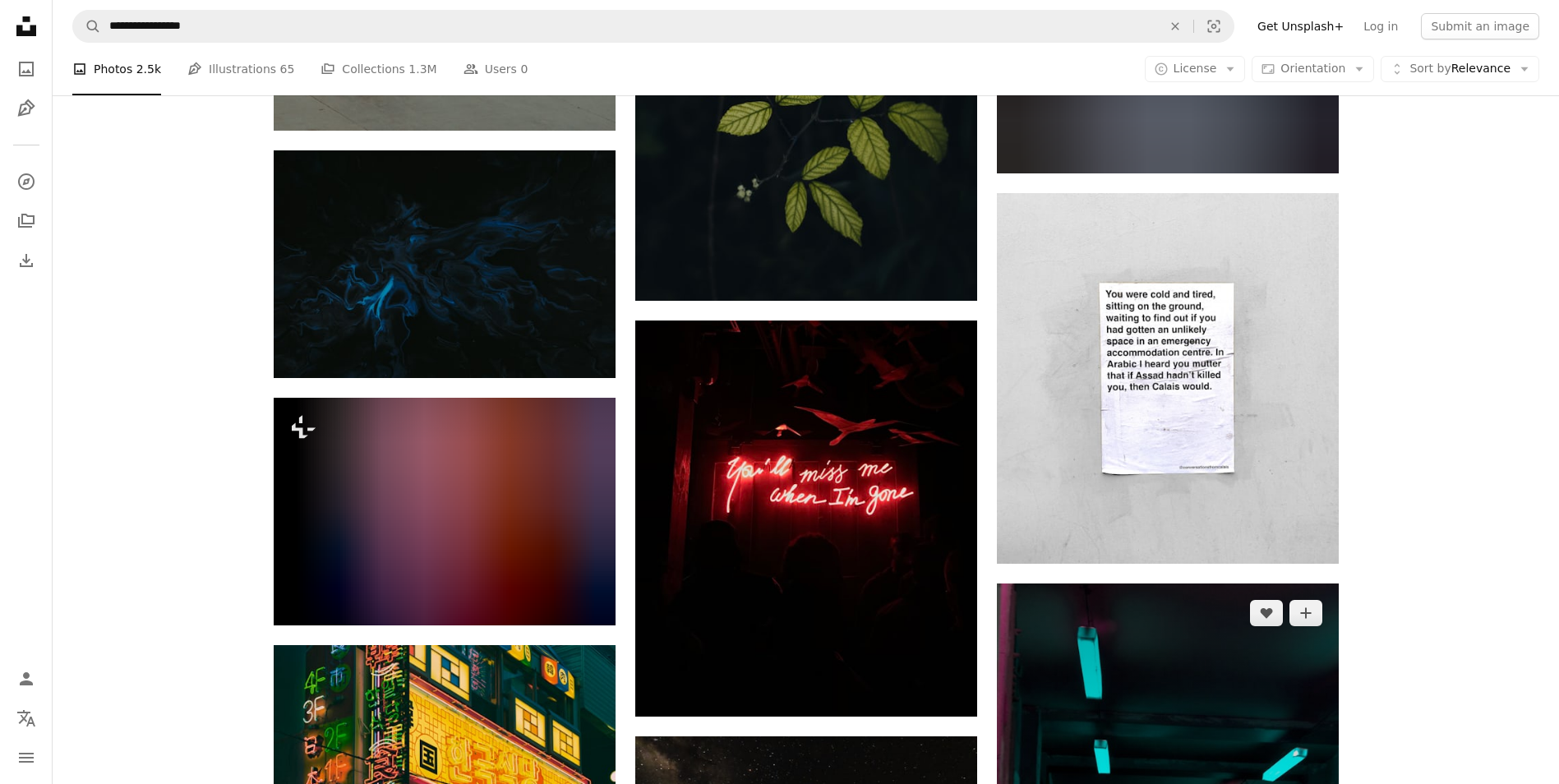
scroll to position [38858, 0]
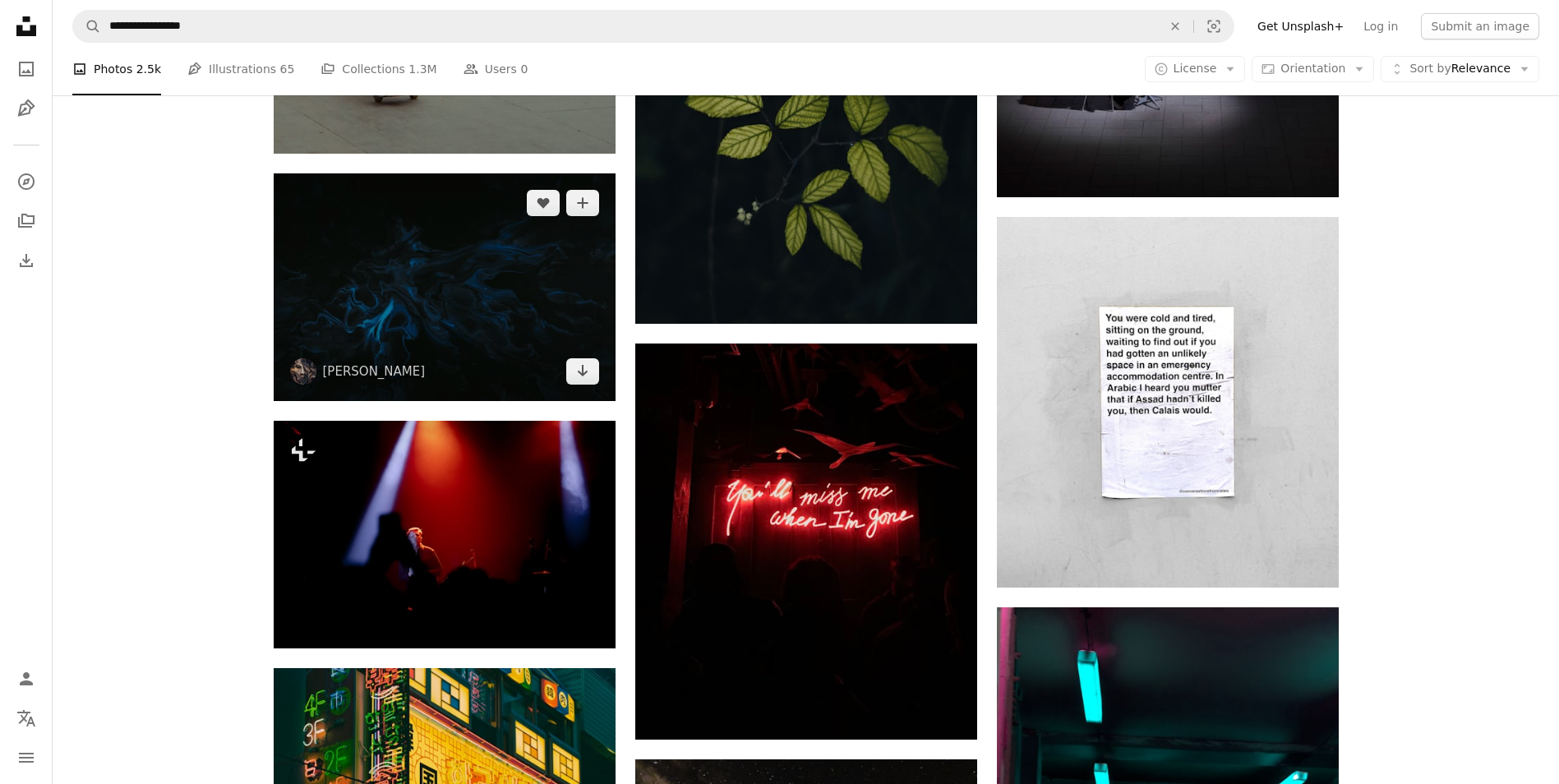
click at [514, 334] on img at bounding box center [444, 286] width 342 height 227
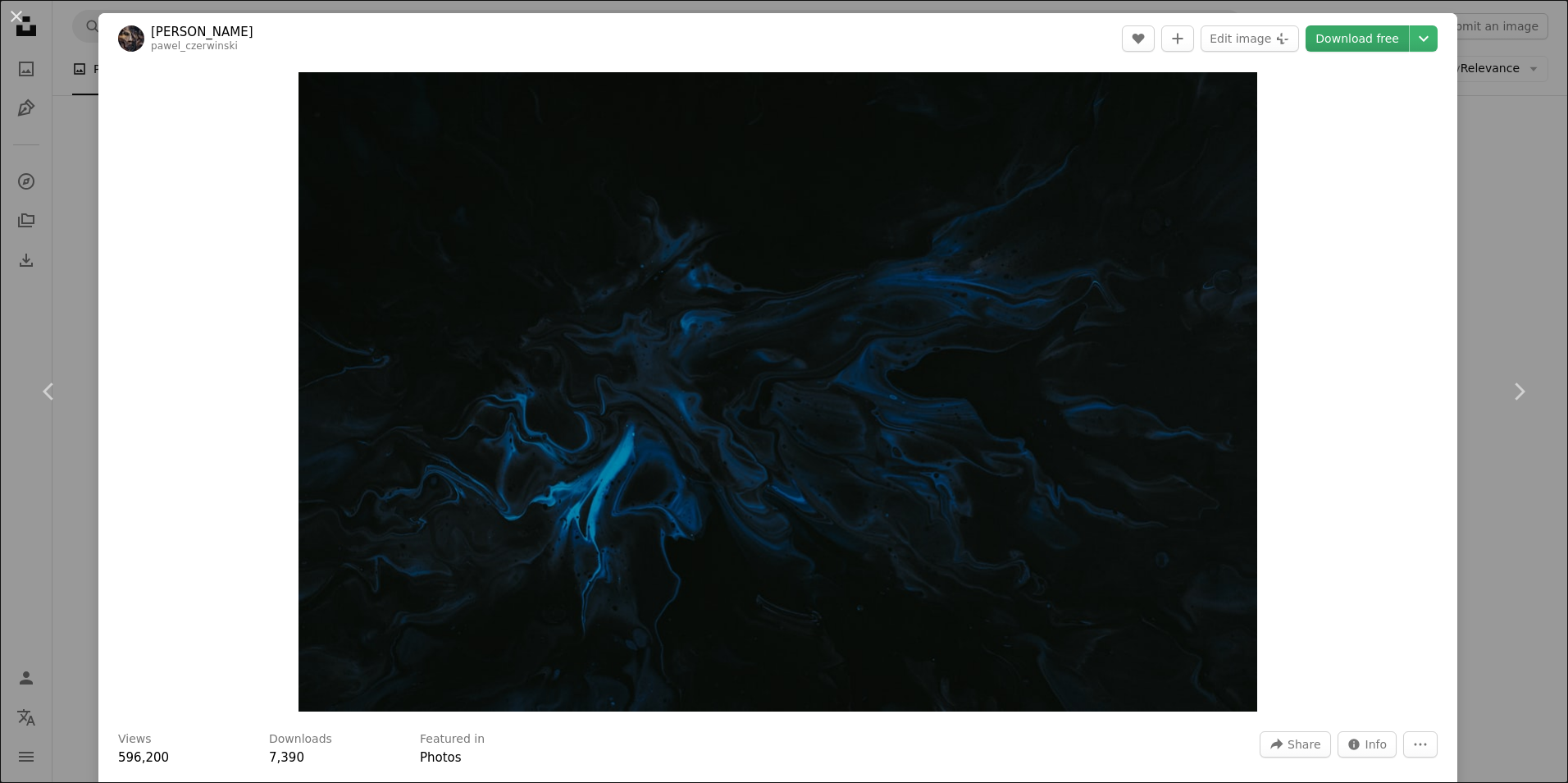
click at [1347, 33] on link "Download free" at bounding box center [1358, 39] width 103 height 26
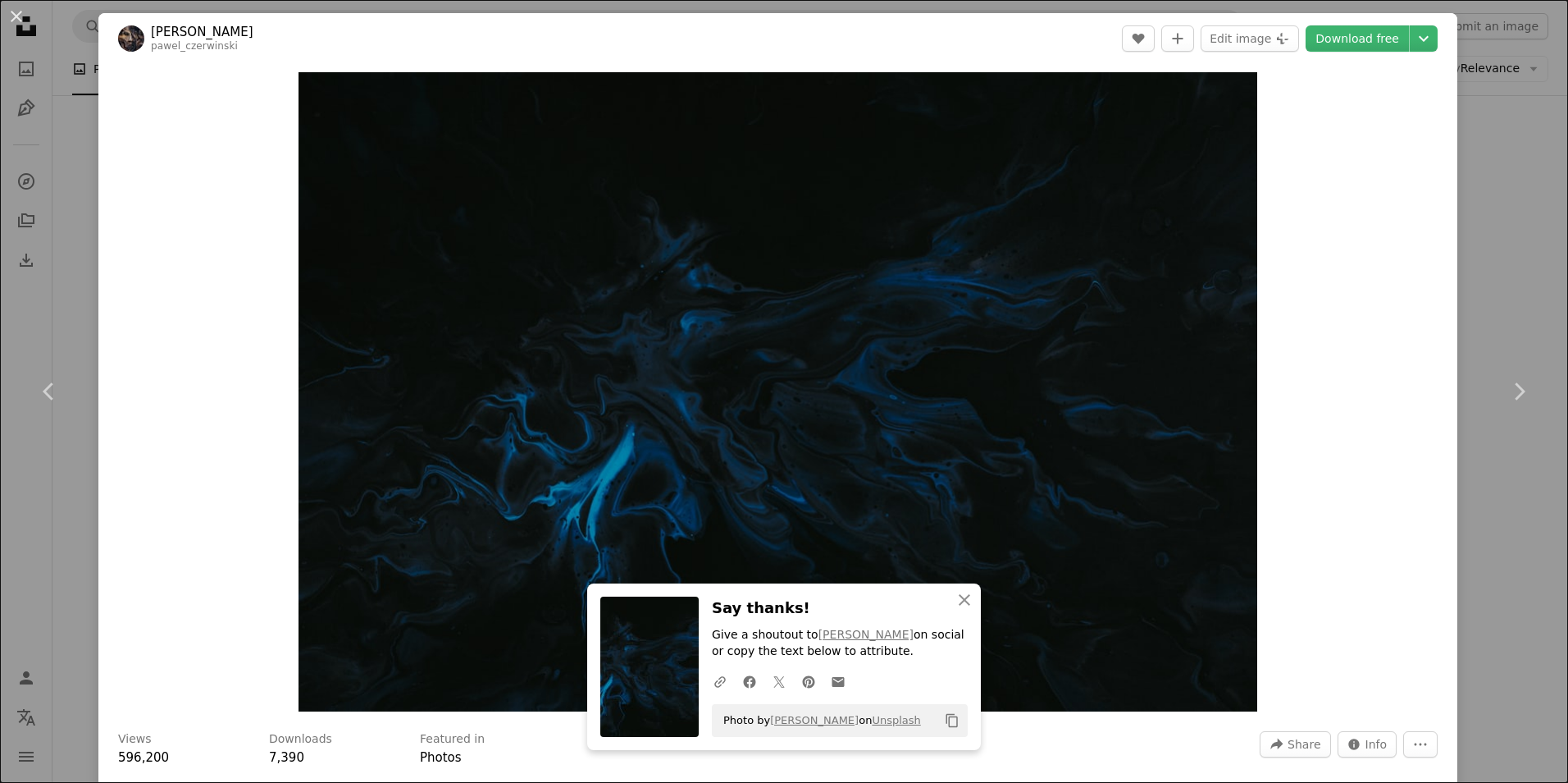
drag, startPoint x: 1497, startPoint y: 175, endPoint x: 1292, endPoint y: 424, distance: 322.5
click at [1497, 175] on div "An X shape Chevron left Chevron right [PERSON_NAME] pawel_czerwinski A heart A …" at bounding box center [784, 391] width 1568 height 783
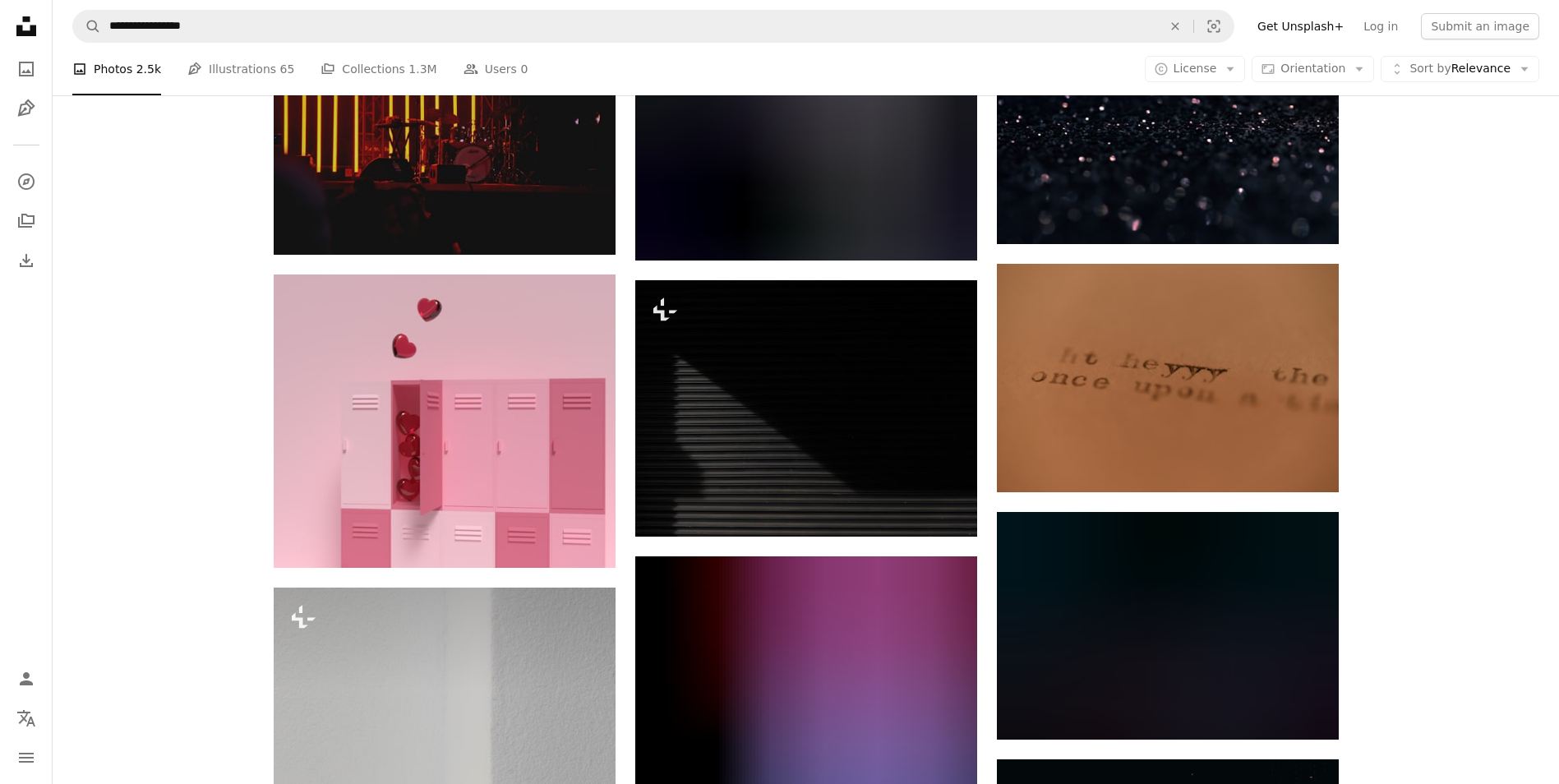
scroll to position [40994, 0]
